Goal: Task Accomplishment & Management: Manage account settings

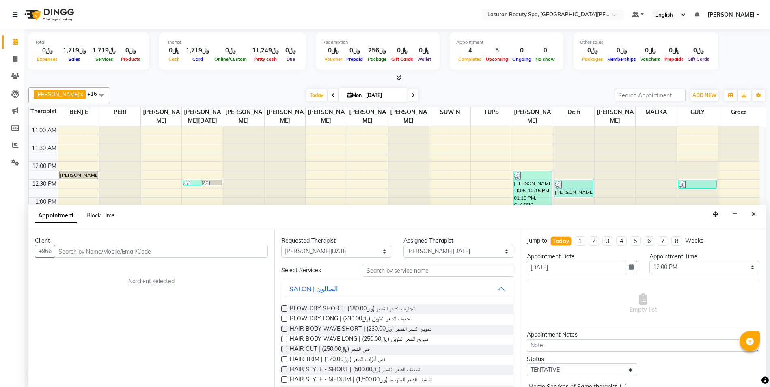
select select "54626"
select select "720"
select select "tentative"
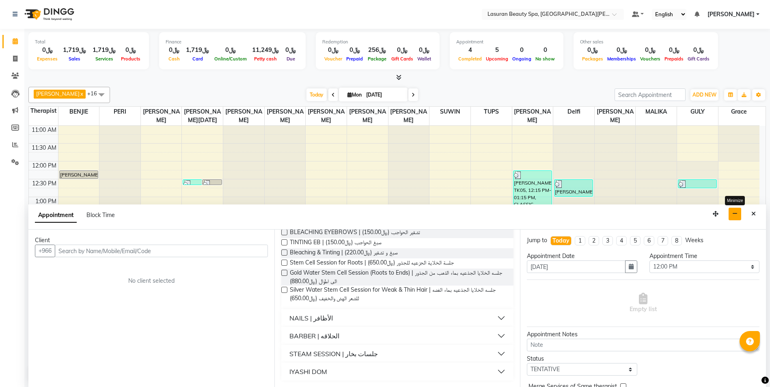
click at [734, 217] on button "button" at bounding box center [734, 214] width 13 height 13
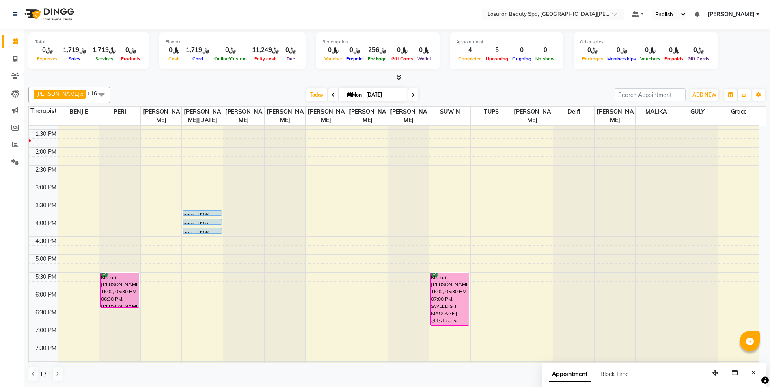
scroll to position [0, 0]
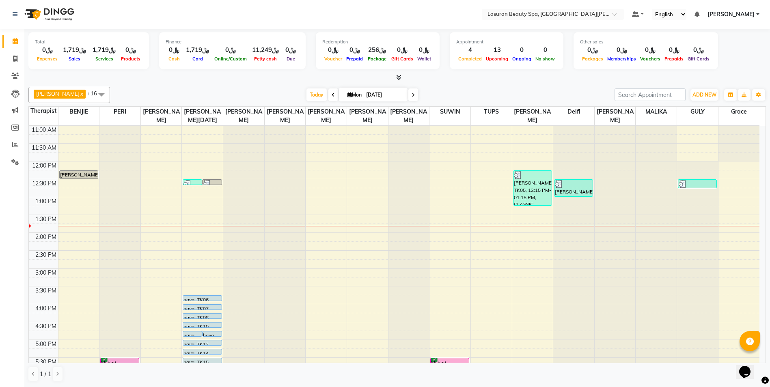
click at [574, 182] on div at bounding box center [573, 184] width 37 height 8
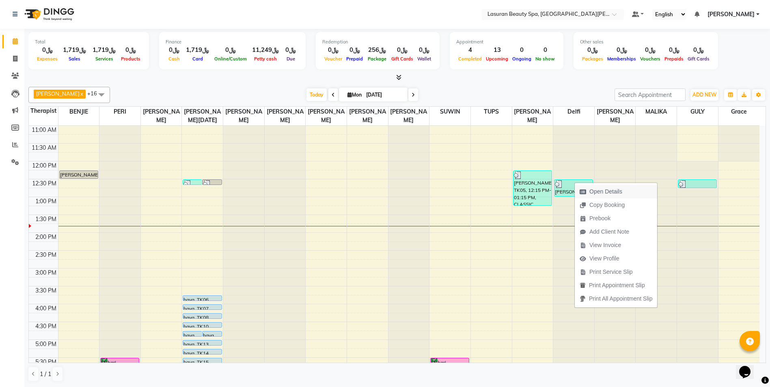
click at [607, 188] on span "Open Details" at bounding box center [605, 191] width 33 height 9
select select "3"
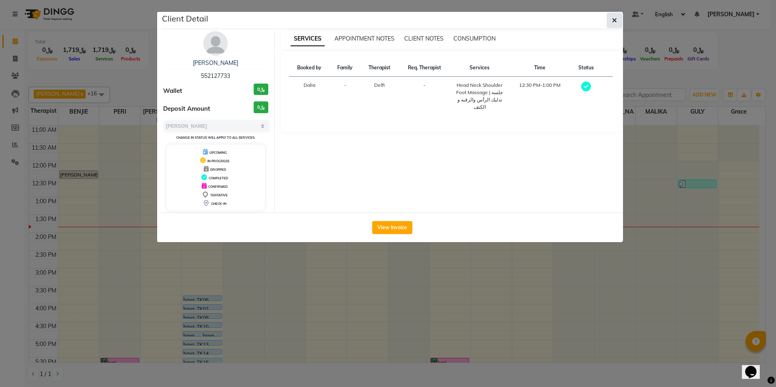
click at [614, 20] on icon "button" at bounding box center [614, 20] width 5 height 6
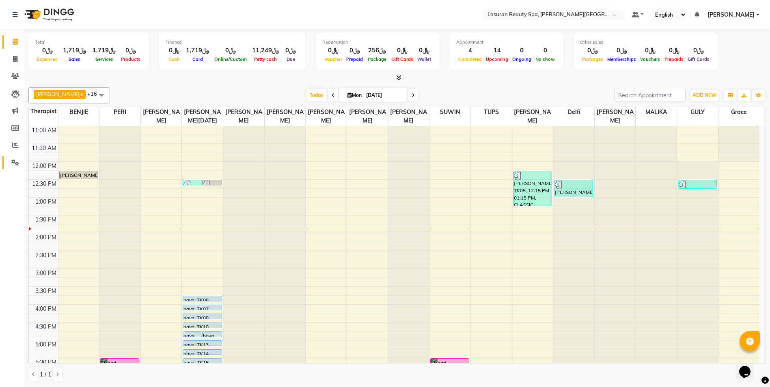
click at [14, 161] on icon at bounding box center [15, 162] width 8 height 6
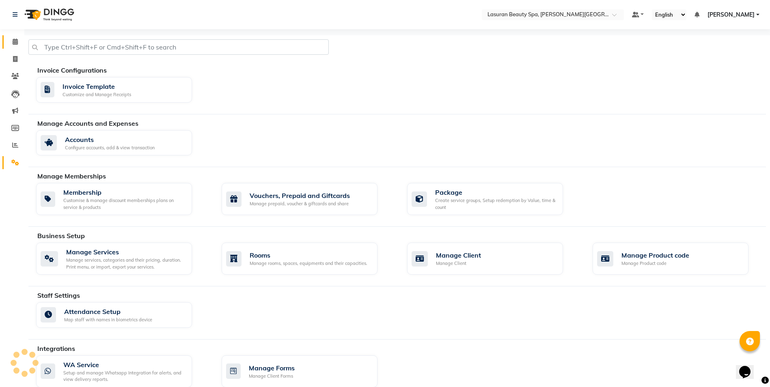
click at [15, 41] on icon at bounding box center [15, 42] width 5 height 6
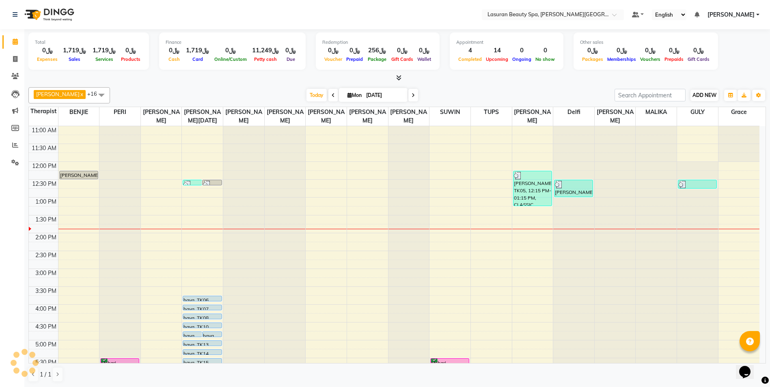
click at [703, 95] on span "ADD NEW" at bounding box center [704, 95] width 24 height 6
click at [692, 112] on button "Add Appointment" at bounding box center [686, 111] width 64 height 11
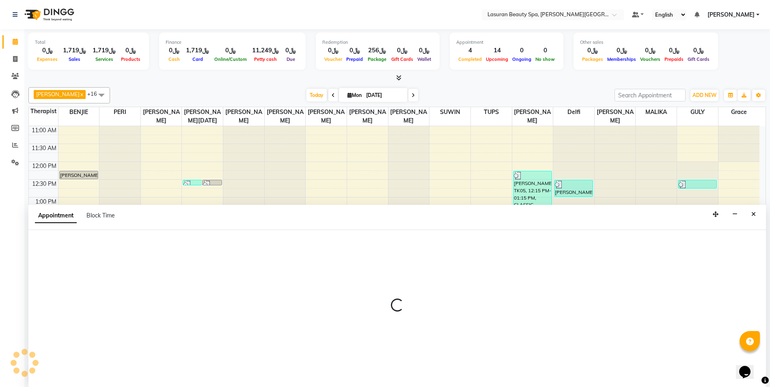
scroll to position [0, 0]
select select "720"
select select "tentative"
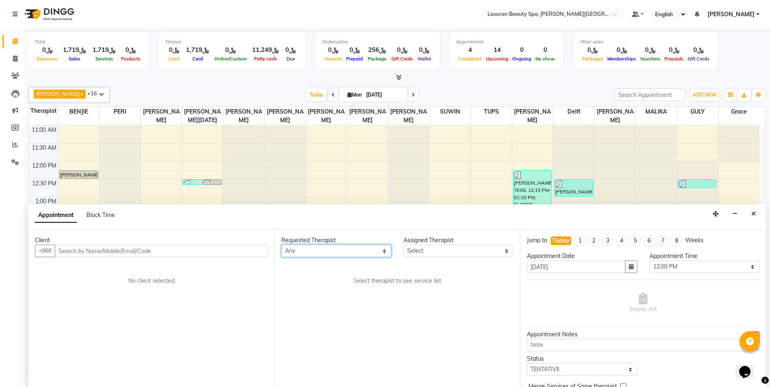
click at [362, 248] on select "Any AHMED ALJOHARY Ahmed Kouraichy Ali Marlea Angel BENJIE Chaima BLHAMIDIYA Da…" at bounding box center [336, 251] width 110 height 13
click at [440, 351] on div "Requested Therapist Any AHMED ALJOHARY Ahmed Kouraichy Ali Marlea Angel BENJIE …" at bounding box center [397, 308] width 246 height 157
click at [756, 218] on button "Close" at bounding box center [753, 214] width 12 height 13
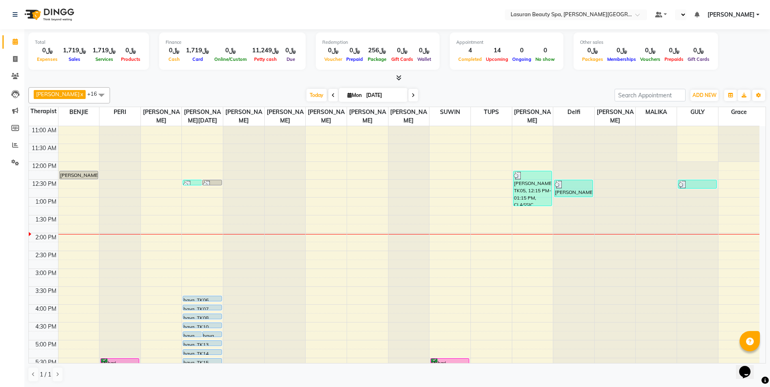
select select "en"
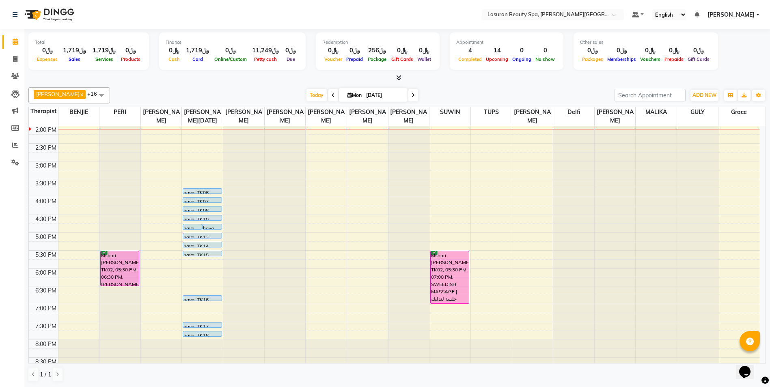
click at [193, 190] on div "haya, TK06, 03:45 PM-03:46 PM, Service Test" at bounding box center [202, 191] width 38 height 5
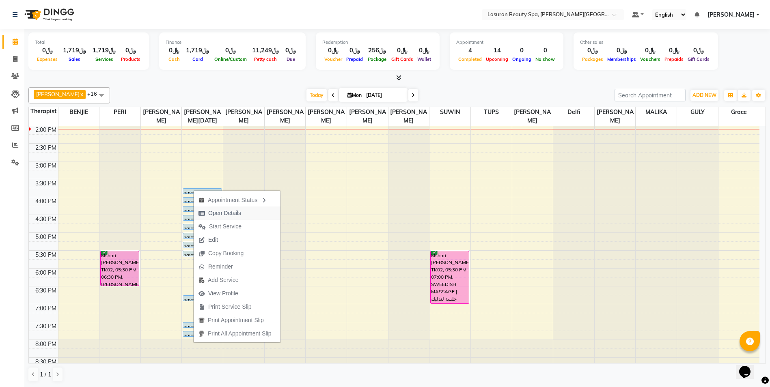
click at [239, 215] on span "Open Details" at bounding box center [224, 213] width 33 height 9
select select "5"
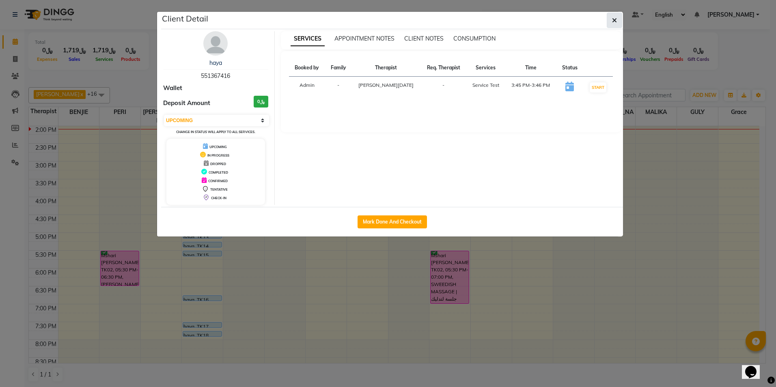
click at [617, 22] on button "button" at bounding box center [614, 20] width 15 height 15
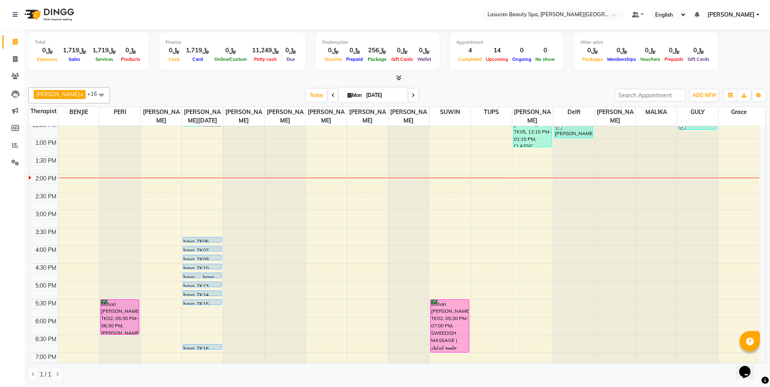
scroll to position [155, 0]
